Goal: Find contact information: Find contact information

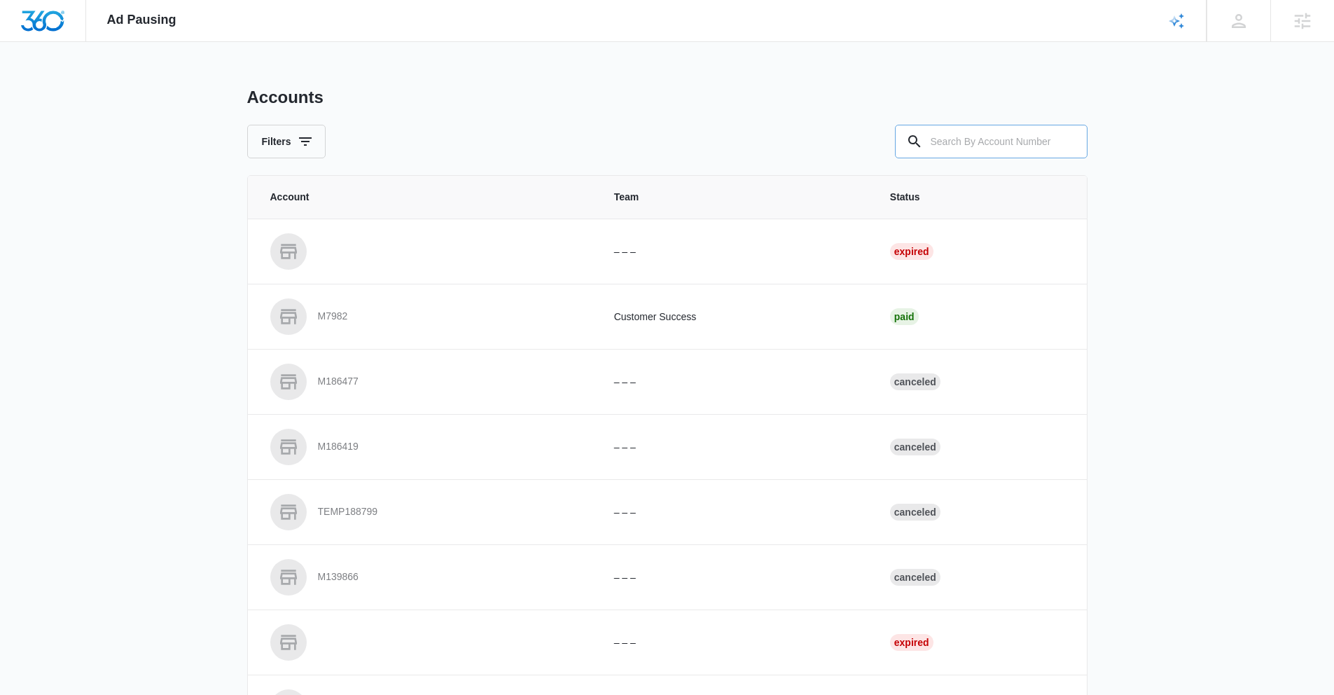
click at [944, 131] on input "text" at bounding box center [991, 142] width 193 height 34
drag, startPoint x: 992, startPoint y: 135, endPoint x: 900, endPoint y: 144, distance: 92.1
click at [900, 144] on input "M336463" at bounding box center [991, 142] width 193 height 34
type input "M336463"
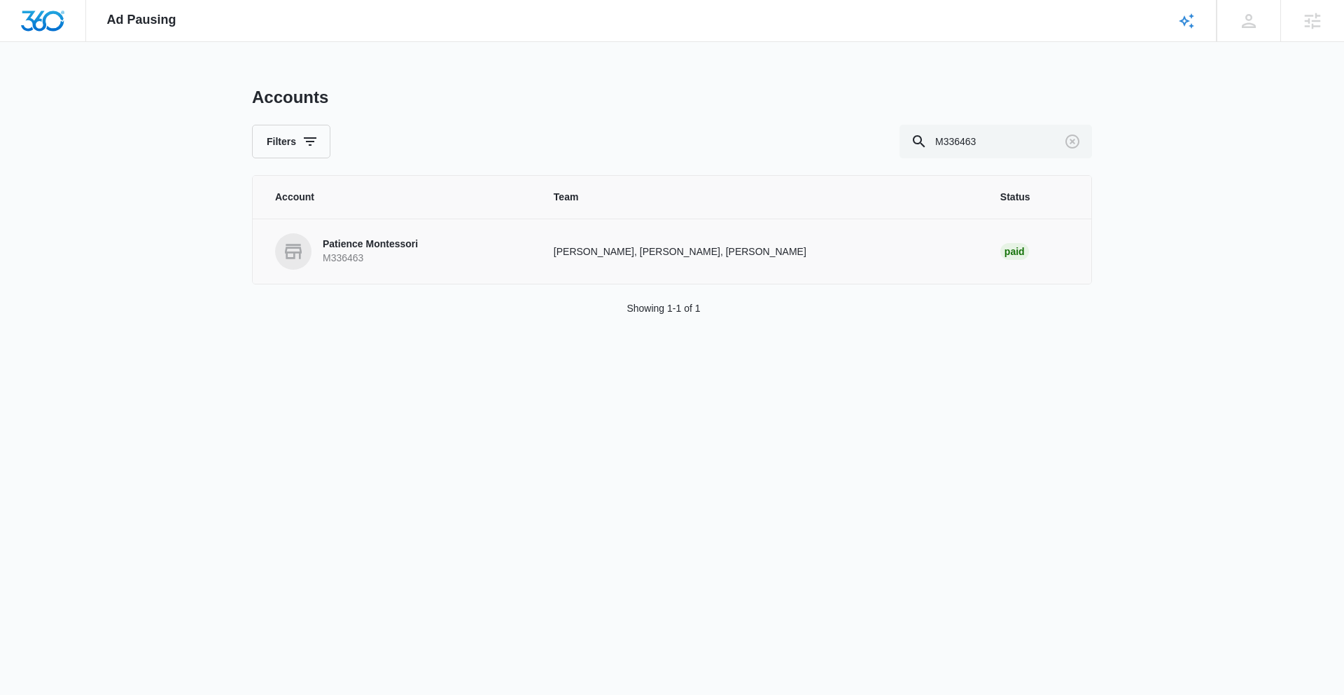
click at [363, 246] on p "Patience Montessori" at bounding box center [370, 244] width 95 height 14
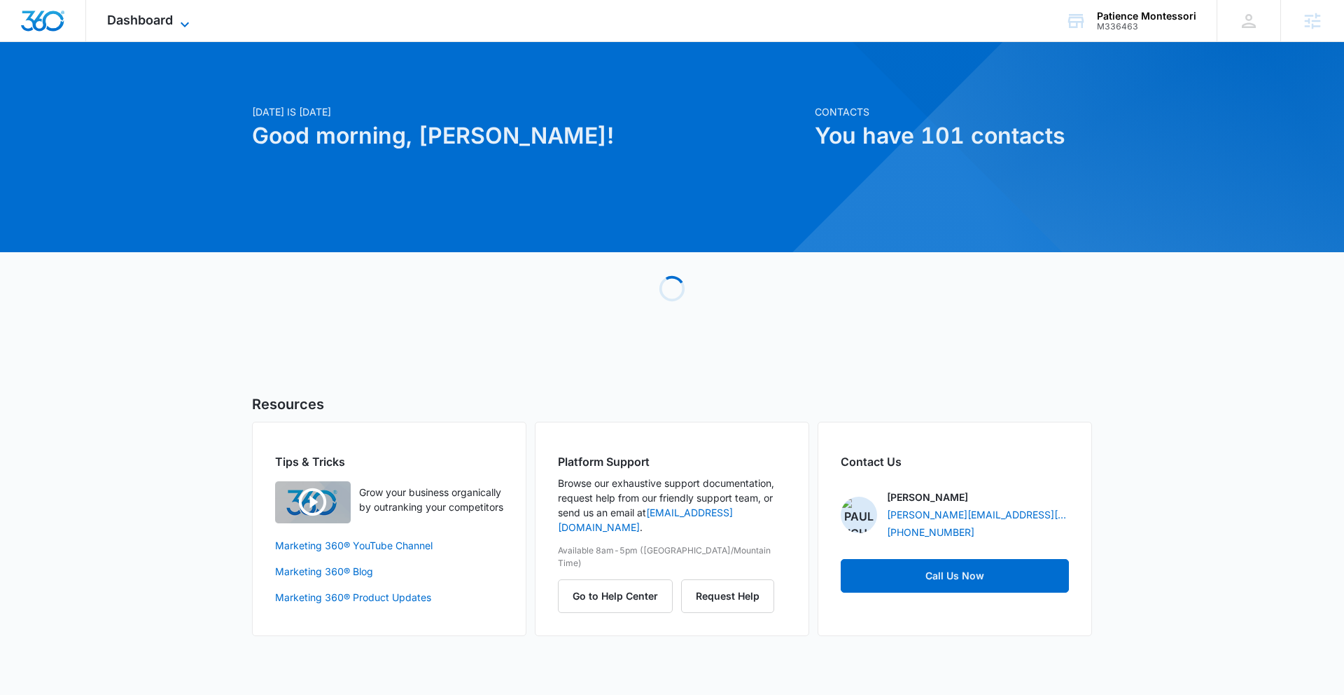
click at [136, 18] on span "Dashboard" at bounding box center [140, 20] width 66 height 15
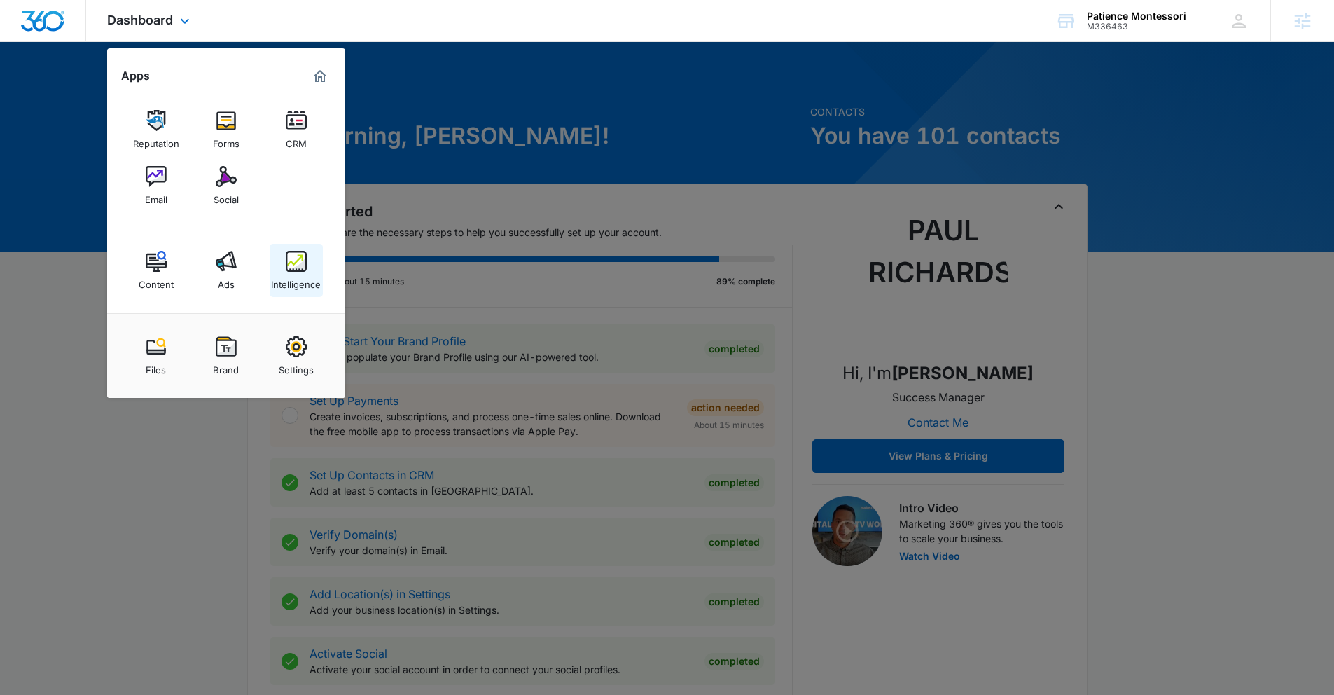
click at [303, 274] on div "Intelligence" at bounding box center [296, 281] width 50 height 18
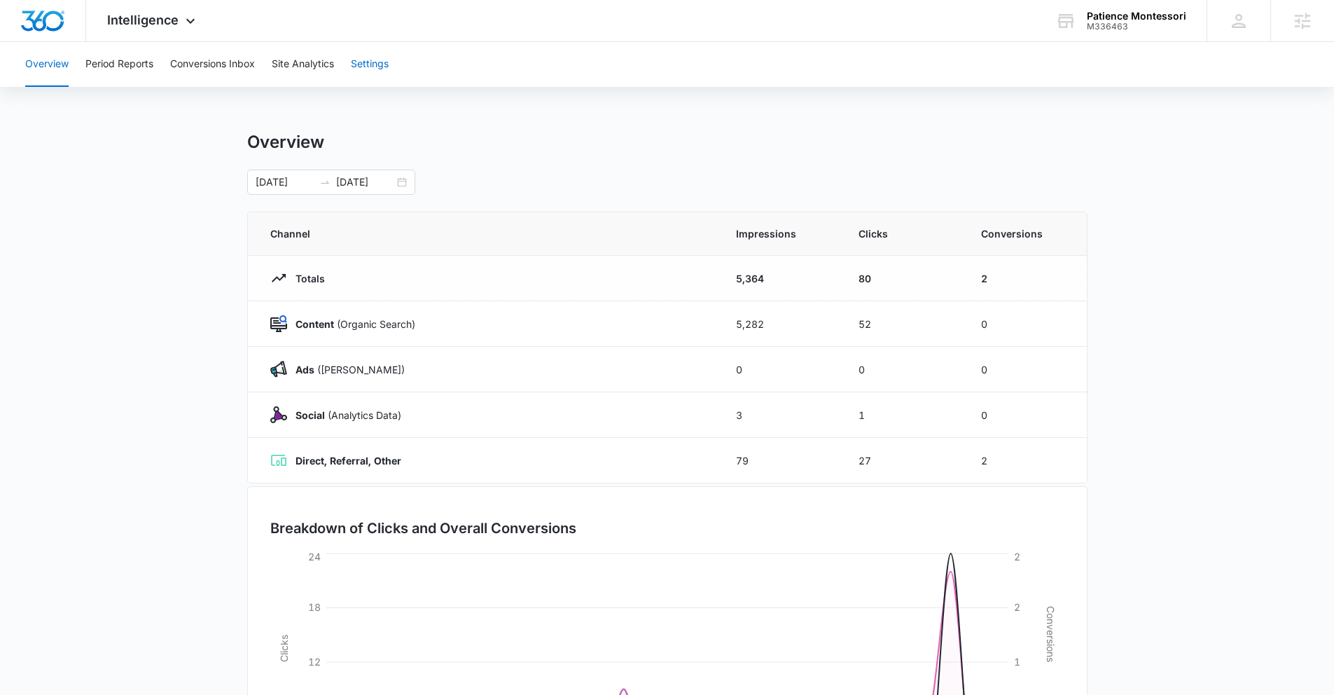
click at [355, 69] on button "Settings" at bounding box center [370, 64] width 38 height 45
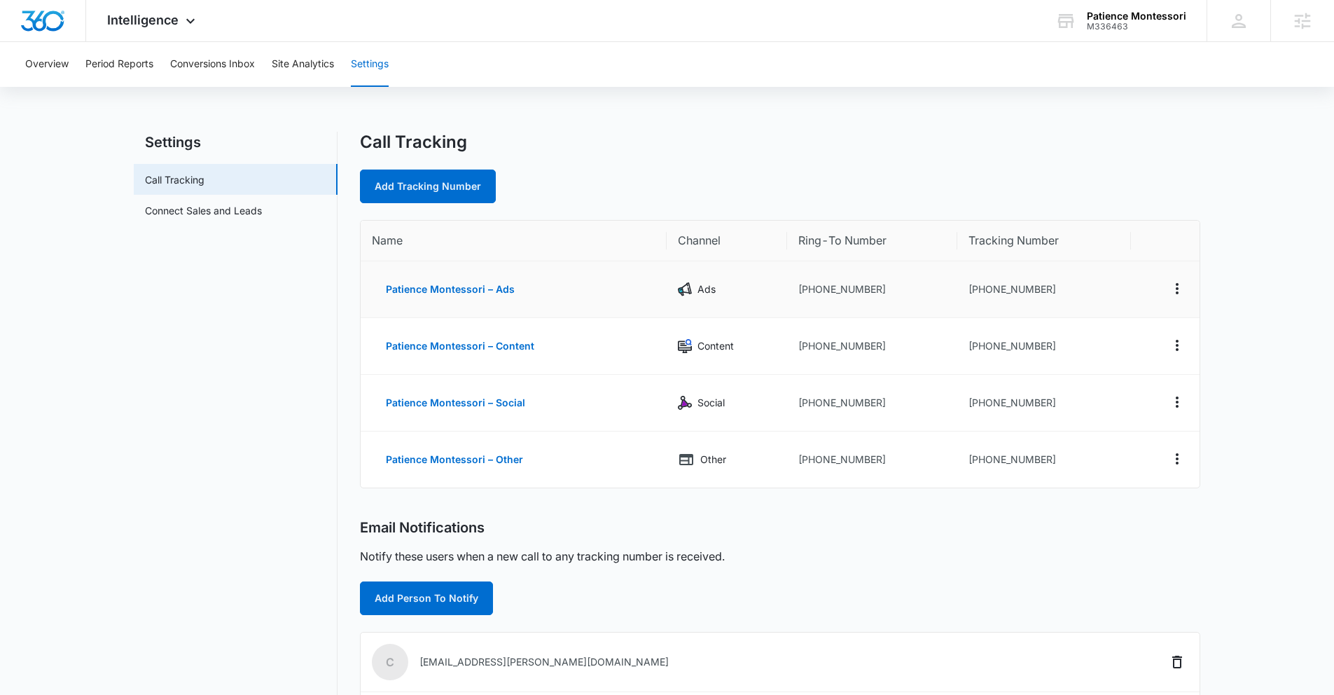
click at [972, 295] on td "+17203362434" at bounding box center [1044, 289] width 174 height 57
drag, startPoint x: 979, startPoint y: 290, endPoint x: 1041, endPoint y: 286, distance: 62.5
click at [1041, 286] on td "+17203362434" at bounding box center [1044, 289] width 174 height 57
copy td "7203362434"
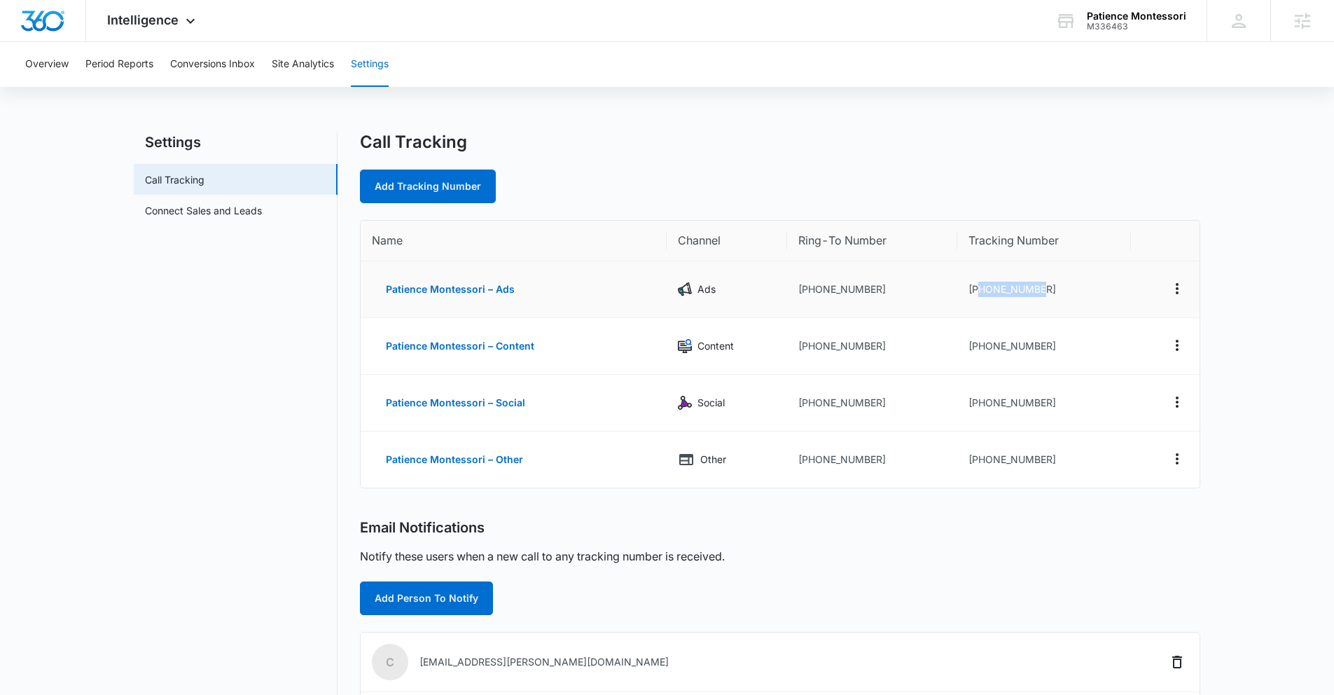
copy td "7203362434"
drag, startPoint x: 1087, startPoint y: 27, endPoint x: 1127, endPoint y: 22, distance: 40.2
click at [1127, 22] on div "Patience Montessori M336463 Your Accounts View All" at bounding box center [1120, 20] width 172 height 41
